Goal: Entertainment & Leisure: Consume media (video, audio)

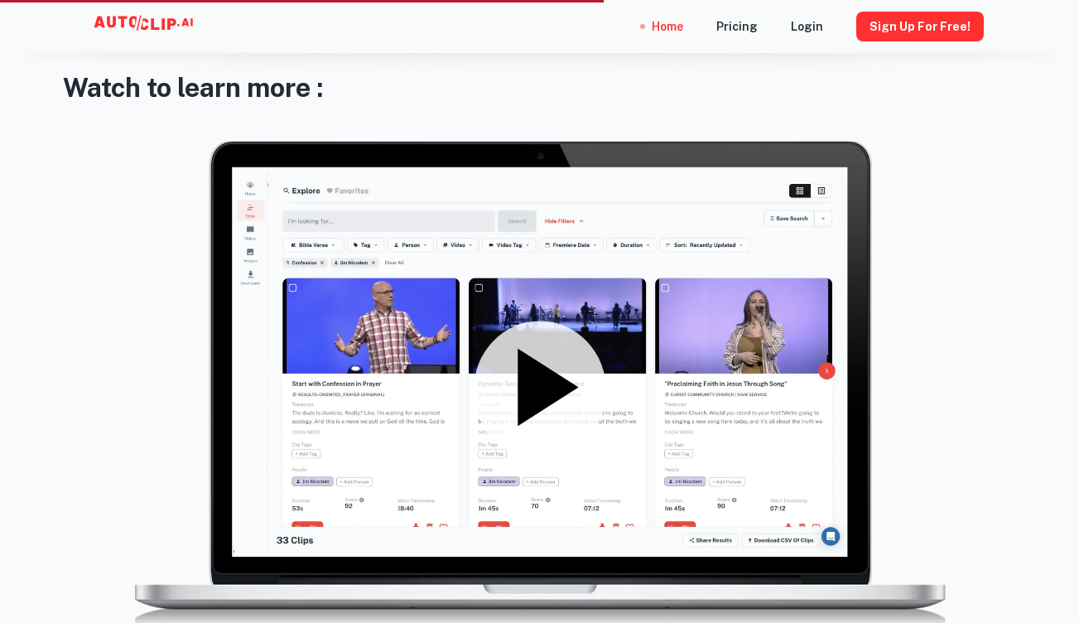
scroll to position [2174, 0]
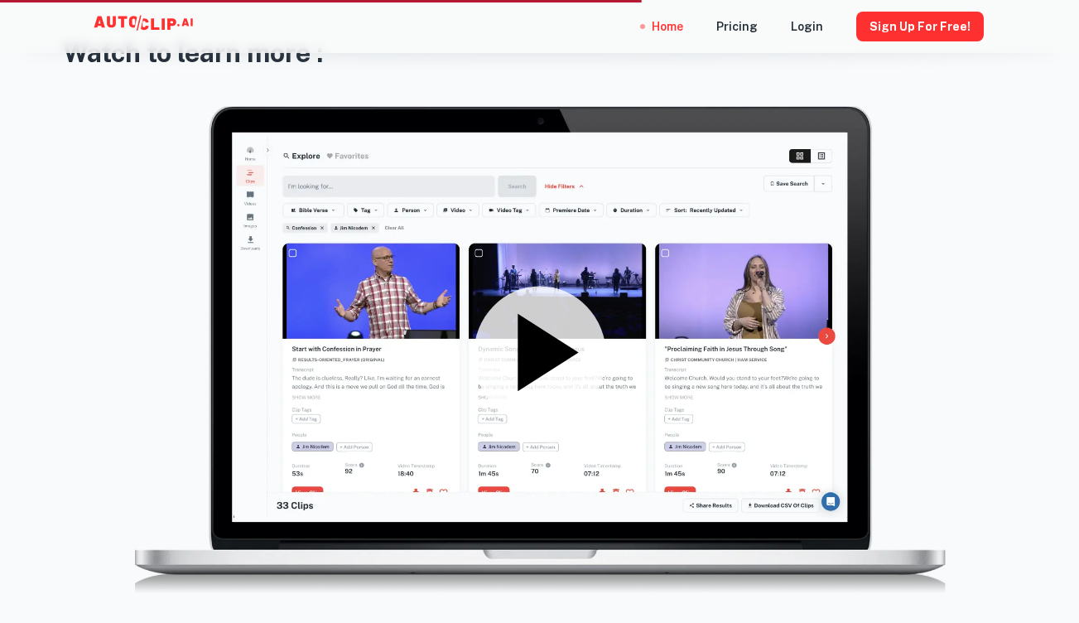
click at [540, 358] on icon at bounding box center [548, 352] width 60 height 77
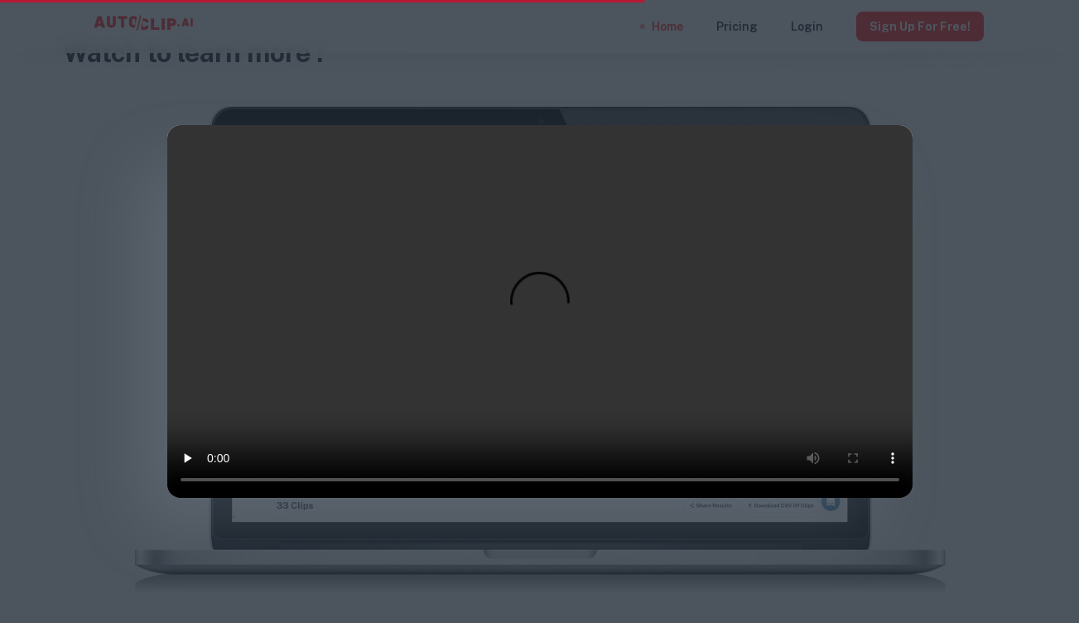
click at [191, 142] on video at bounding box center [539, 311] width 745 height 373
click at [212, 498] on video at bounding box center [539, 311] width 745 height 373
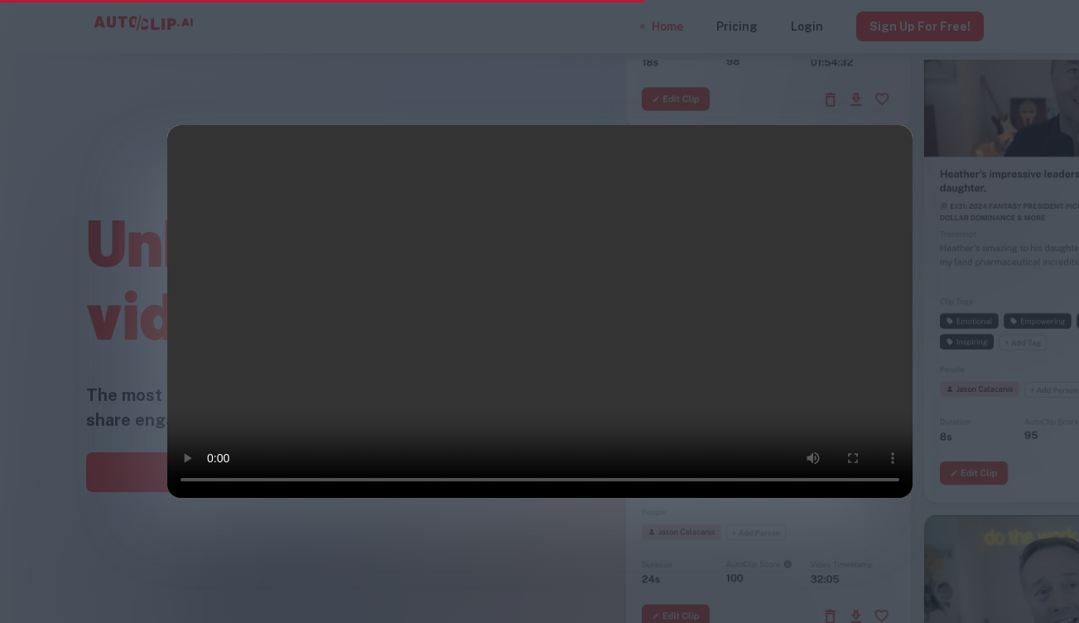
scroll to position [2174, 0]
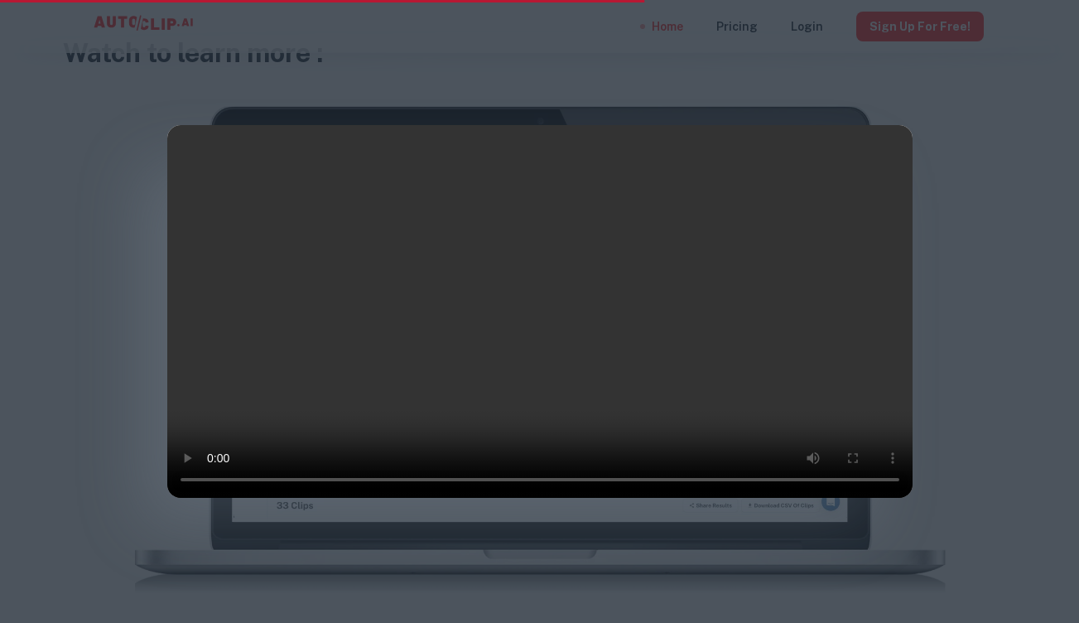
click at [286, 498] on video at bounding box center [539, 311] width 745 height 373
click at [288, 498] on video at bounding box center [539, 311] width 745 height 373
click at [296, 498] on video at bounding box center [539, 311] width 745 height 373
click at [307, 498] on video at bounding box center [539, 311] width 745 height 373
click at [324, 498] on video at bounding box center [539, 311] width 745 height 373
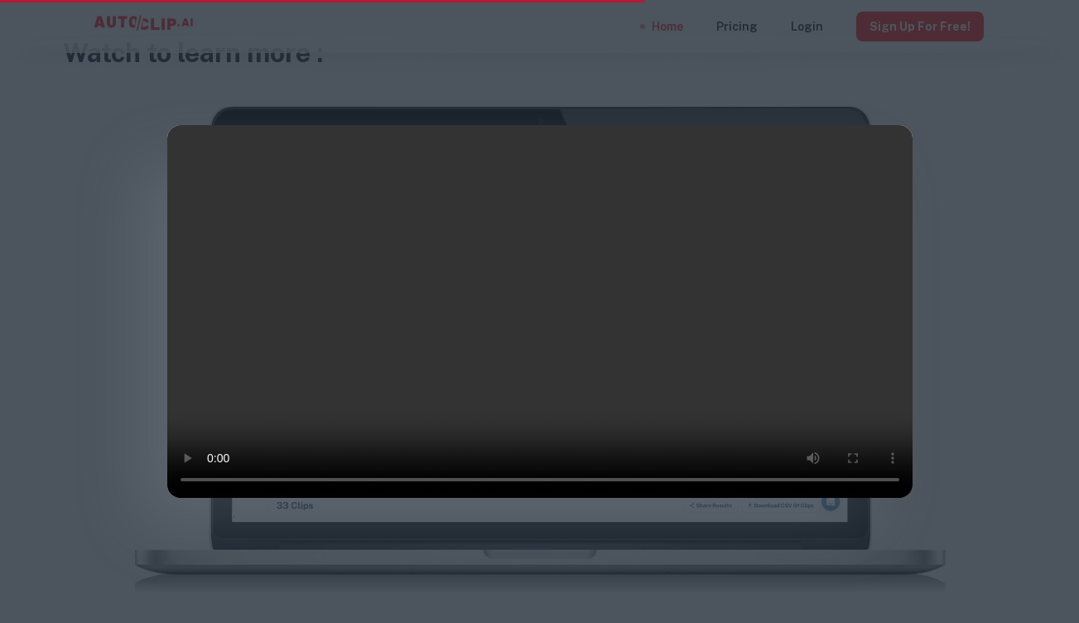
click at [333, 498] on video at bounding box center [539, 311] width 745 height 373
click at [352, 498] on video at bounding box center [539, 311] width 745 height 373
click at [371, 498] on video at bounding box center [539, 311] width 745 height 373
click at [975, 167] on div at bounding box center [539, 311] width 1079 height 623
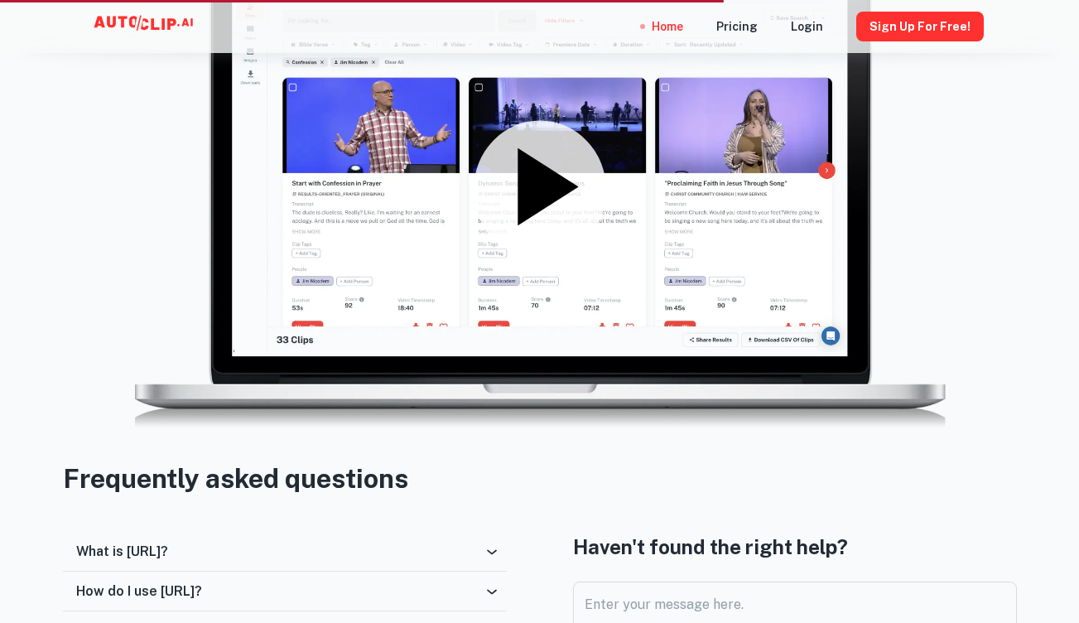
scroll to position [2323, 0]
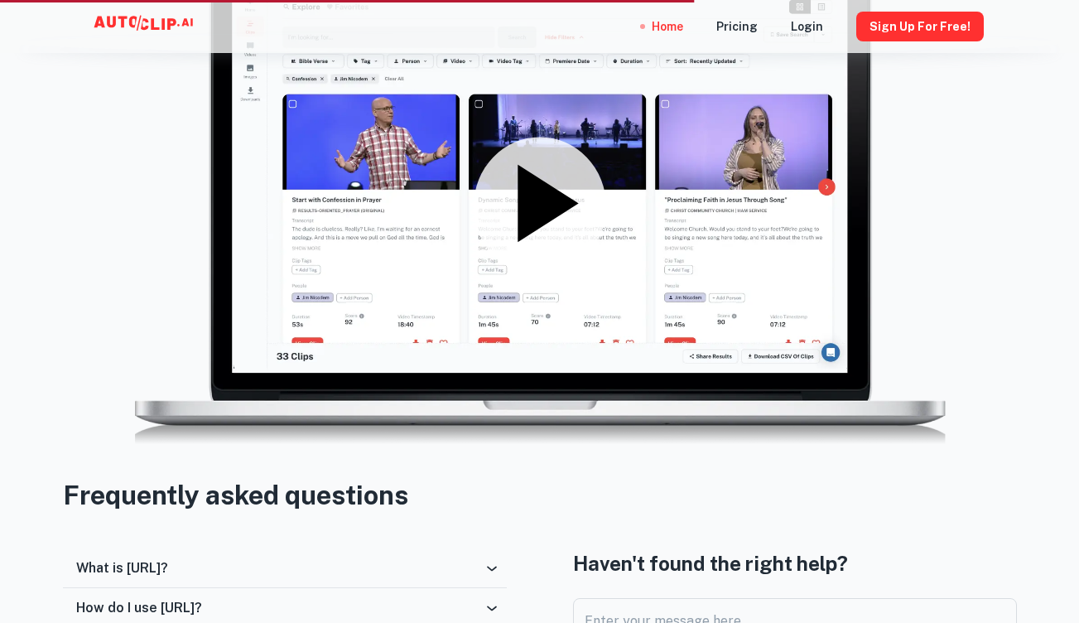
click at [544, 200] on icon at bounding box center [548, 203] width 60 height 77
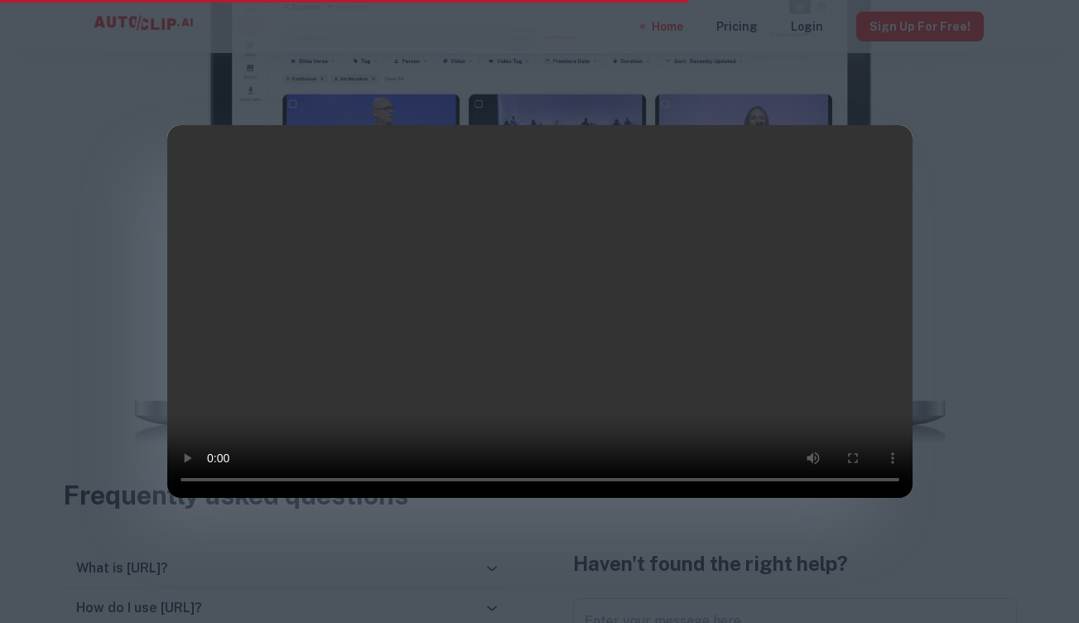
click at [210, 498] on video at bounding box center [539, 311] width 745 height 373
click at [999, 121] on div at bounding box center [539, 311] width 1079 height 623
